Goal: Navigation & Orientation: Find specific page/section

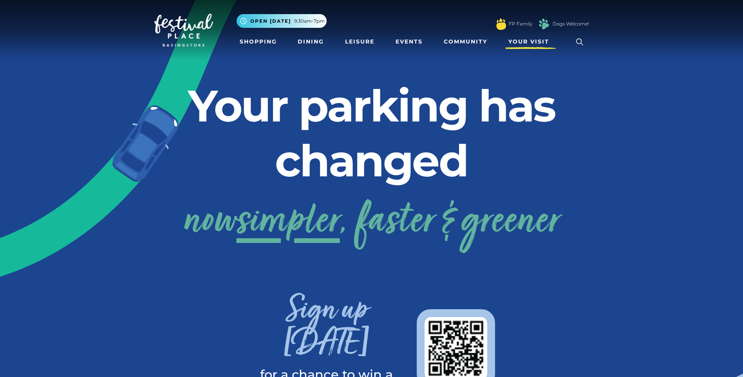
click at [528, 42] on span "Your Visit" at bounding box center [528, 42] width 41 height 8
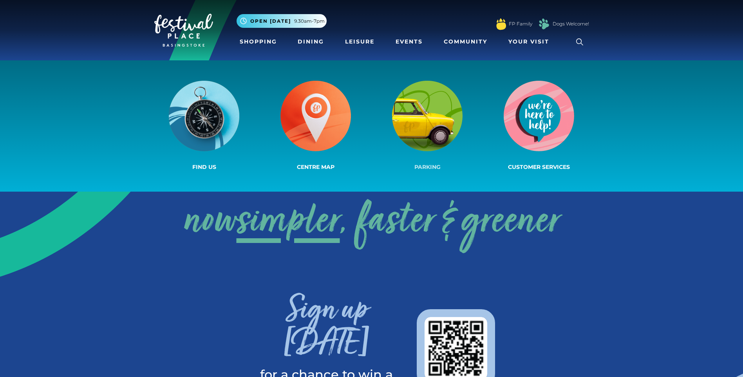
click at [431, 139] on img at bounding box center [427, 116] width 71 height 71
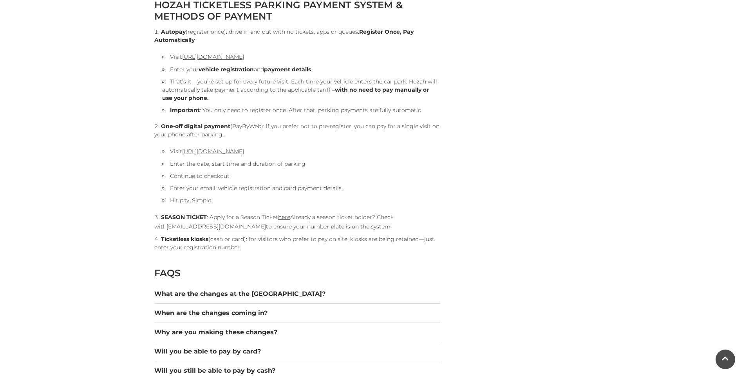
scroll to position [862, 0]
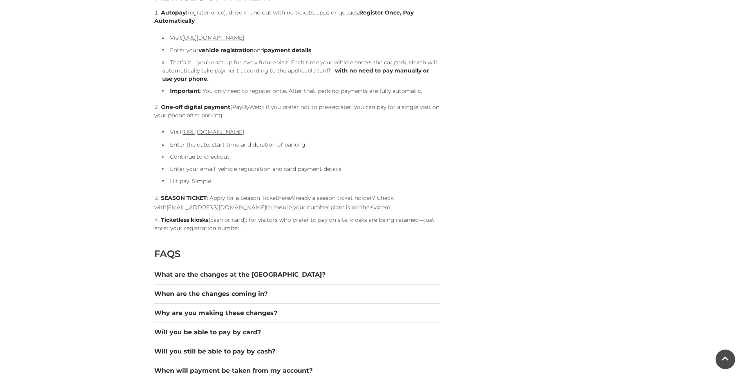
click at [285, 199] on link "here" at bounding box center [284, 197] width 12 height 7
